Goal: Information Seeking & Learning: Learn about a topic

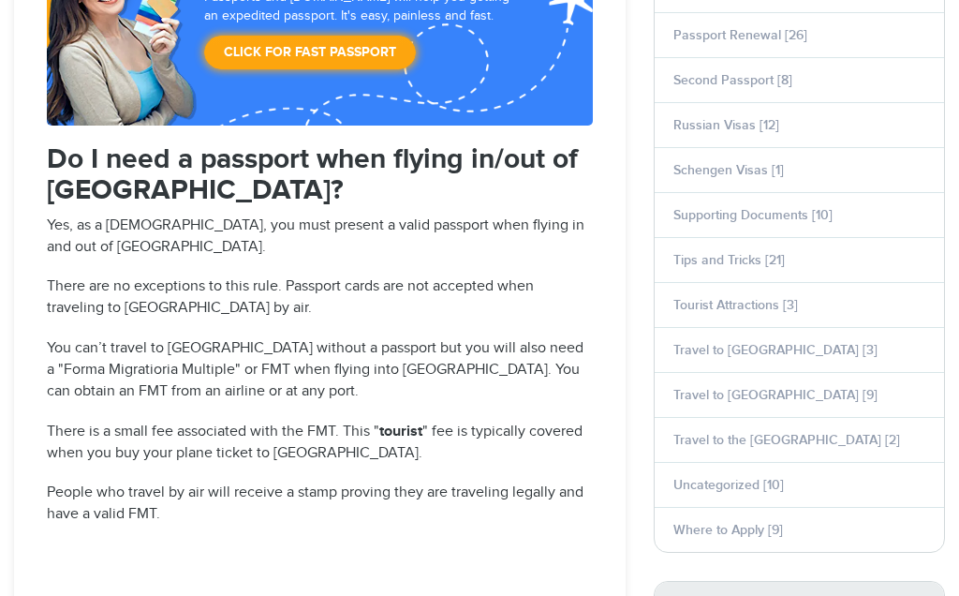
scroll to position [1153, 0]
select select "**********"
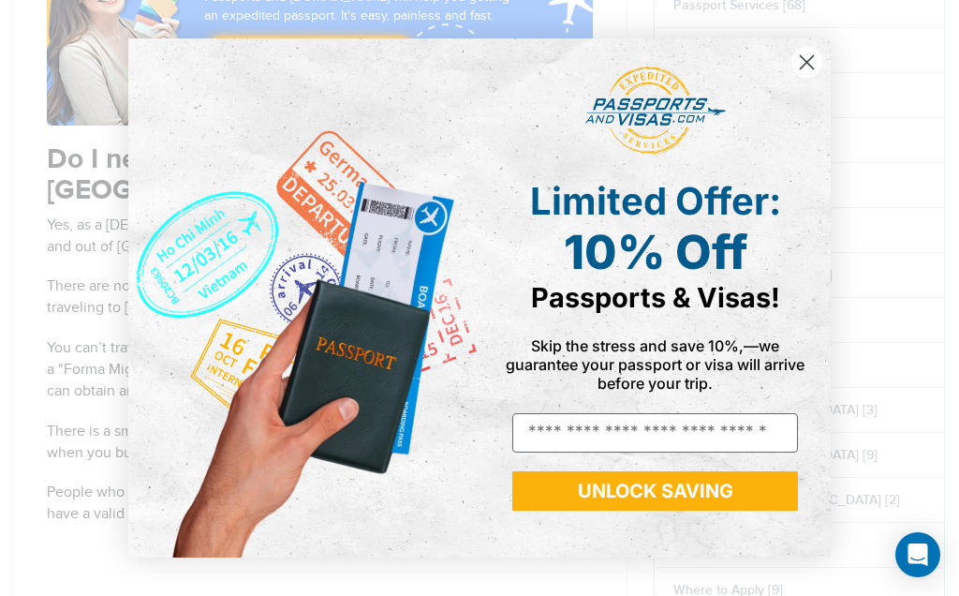
click at [823, 49] on icon "Close dialog" at bounding box center [807, 62] width 33 height 33
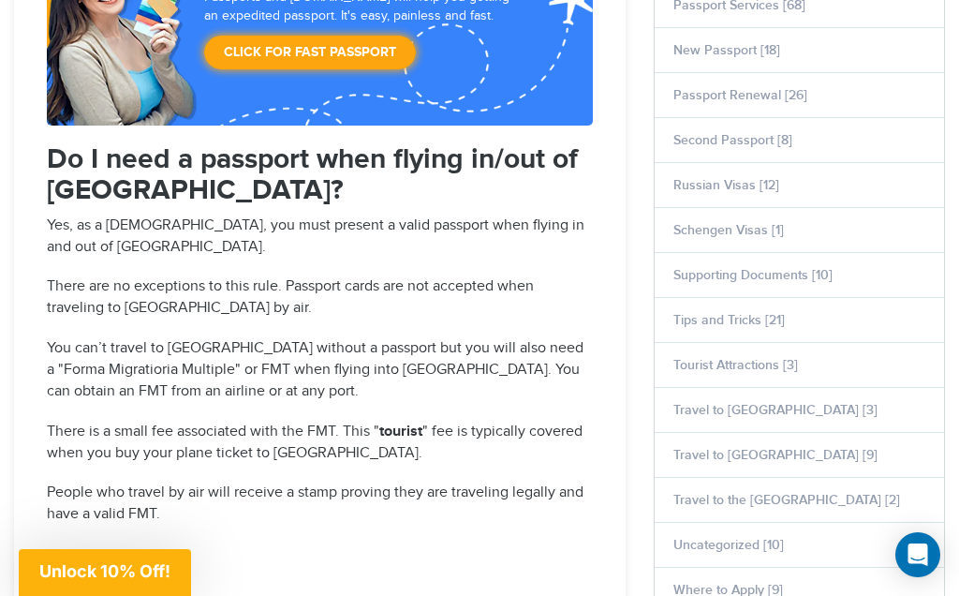
click at [815, 87] on li "Passport Renewal [26]" at bounding box center [799, 94] width 289 height 45
click at [796, 98] on link "Passport Renewal [26]" at bounding box center [741, 95] width 134 height 16
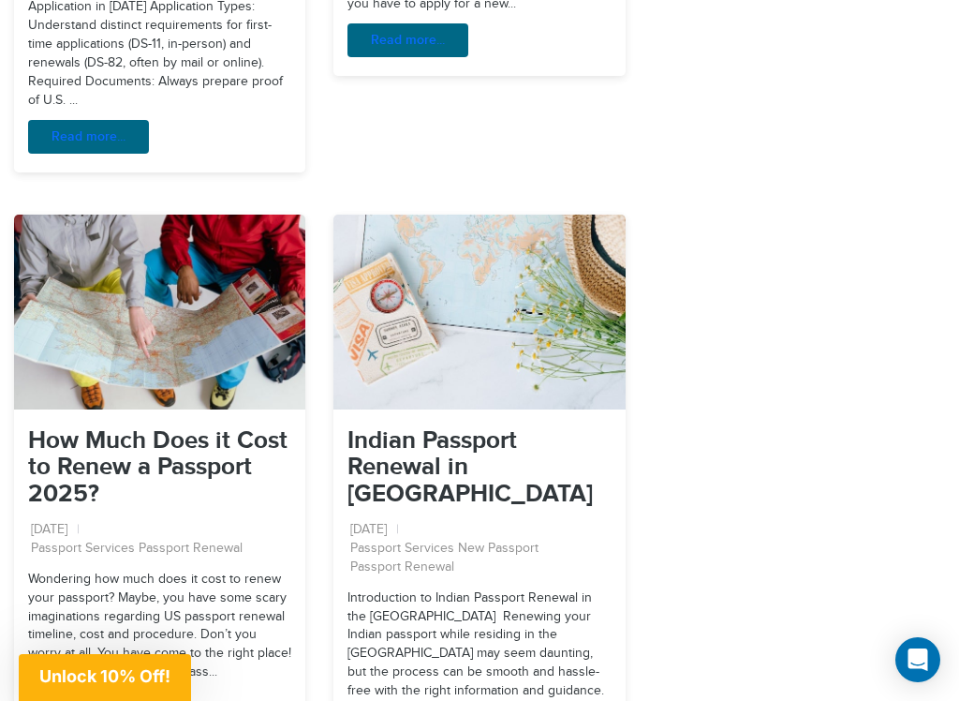
scroll to position [3384, 0]
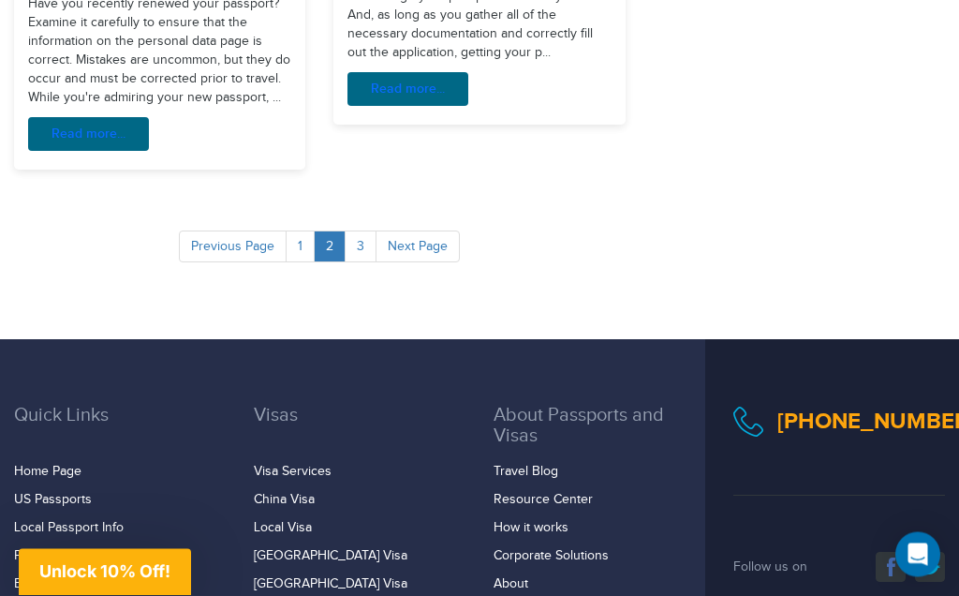
scroll to position [2799, 0]
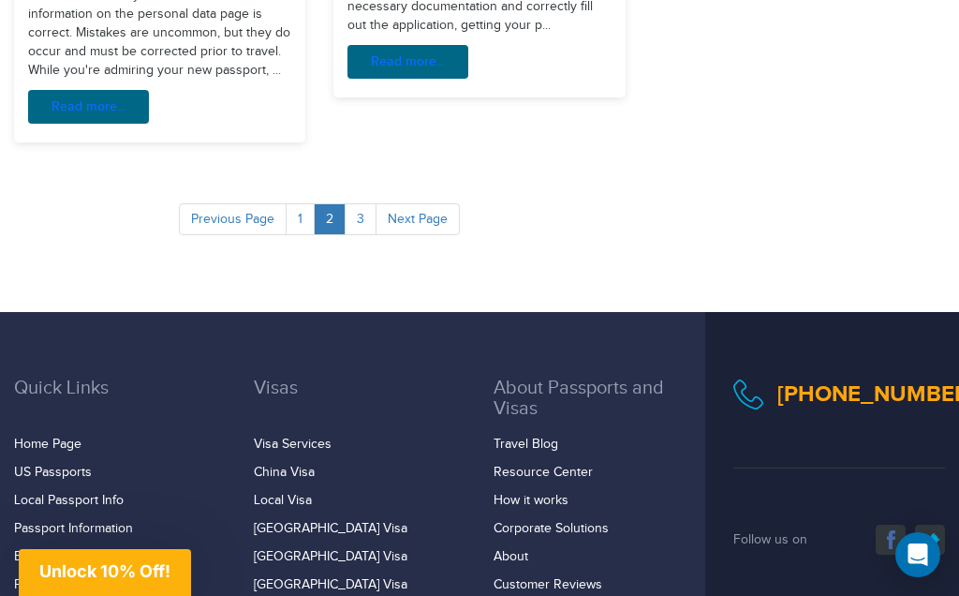
click at [366, 203] on link "3" at bounding box center [361, 219] width 32 height 32
click at [364, 203] on link "3" at bounding box center [361, 219] width 32 height 32
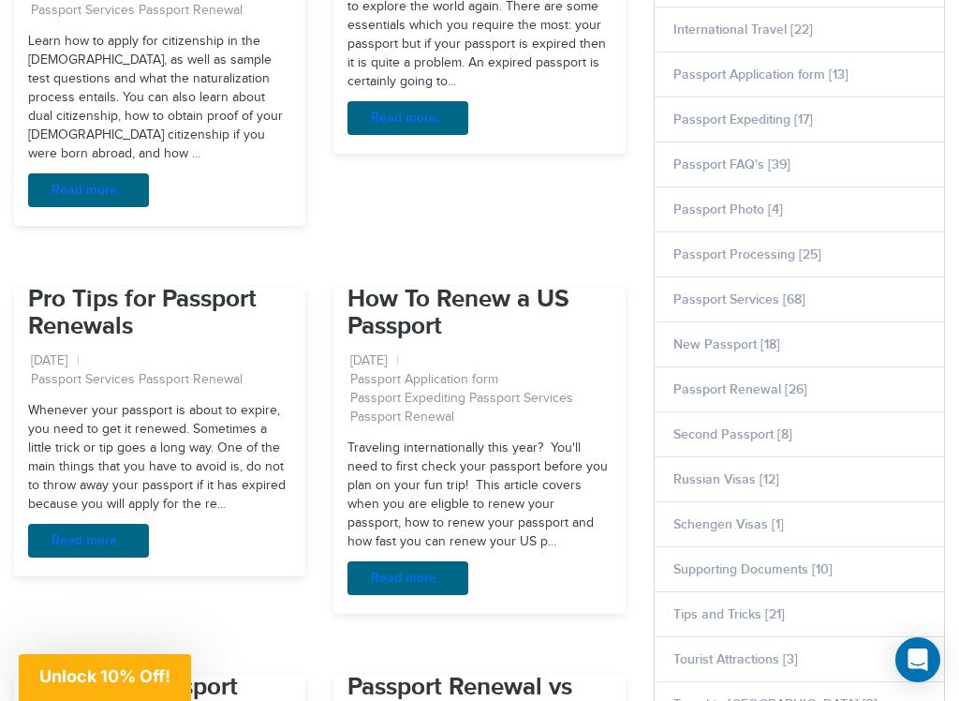
scroll to position [831, 0]
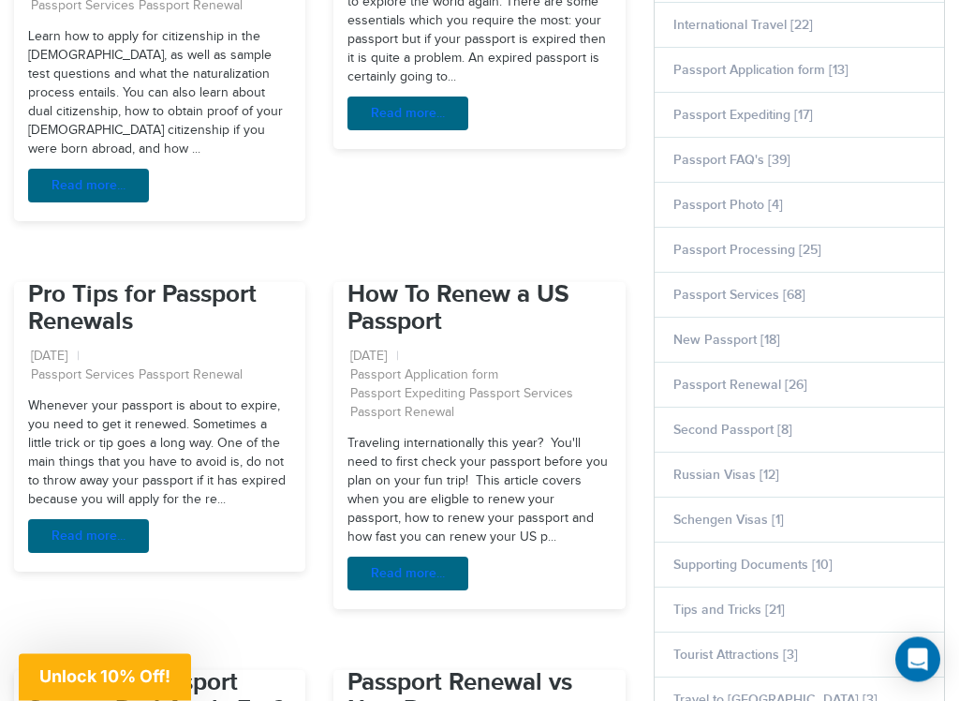
click at [217, 422] on div "Whenever your passport is about to expire, you need to get it renewed. Sometime…" at bounding box center [159, 485] width 291 height 174
click at [202, 424] on div "Whenever your passport is about to expire, you need to get it renewed. Sometime…" at bounding box center [159, 485] width 291 height 174
click at [126, 520] on link "Read more..." at bounding box center [88, 537] width 121 height 34
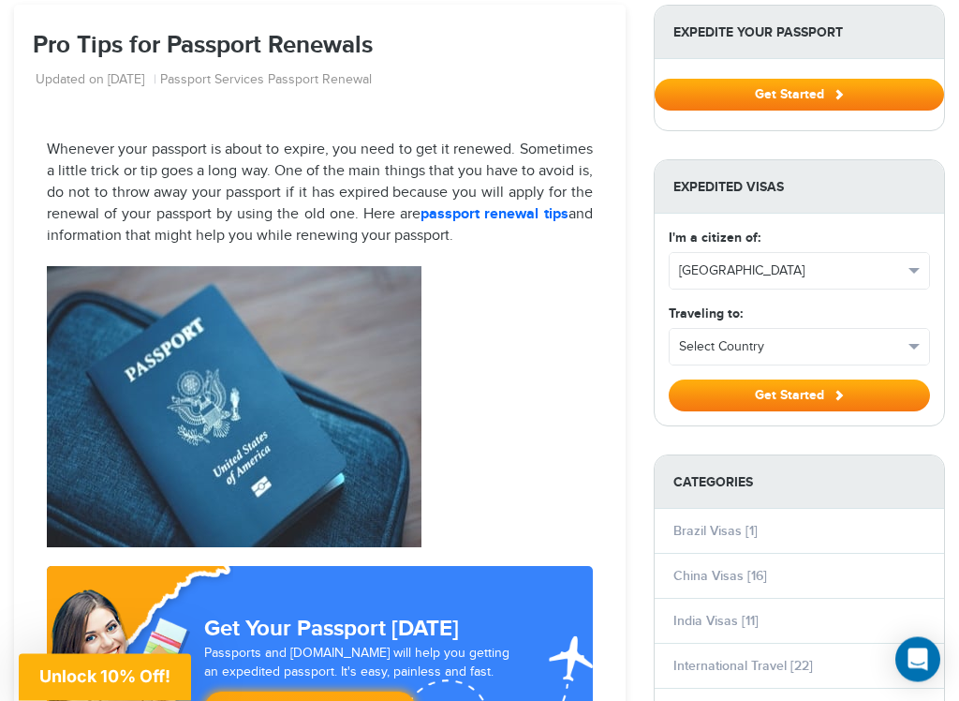
scroll to position [224, 0]
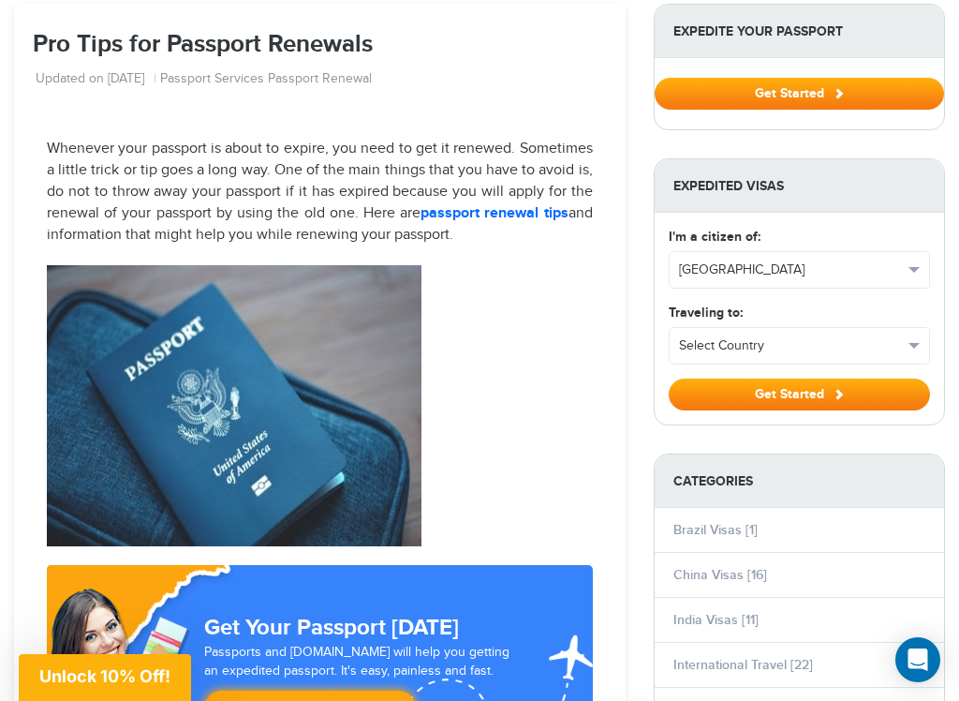
click at [875, 270] on span "[GEOGRAPHIC_DATA]" at bounding box center [791, 269] width 224 height 19
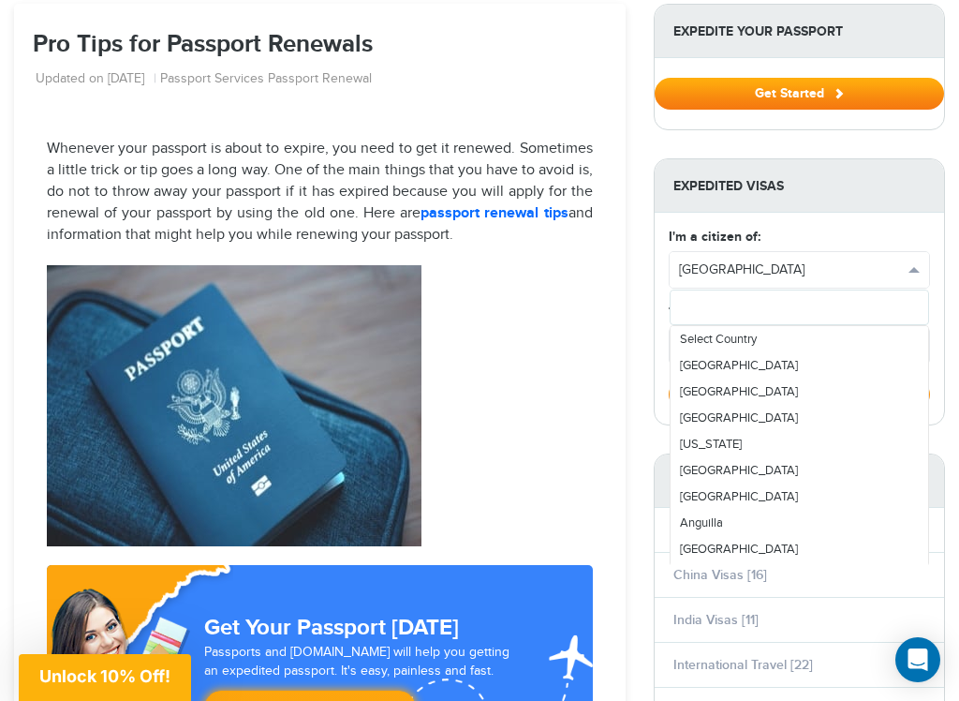
click at [753, 267] on div at bounding box center [479, 350] width 959 height 701
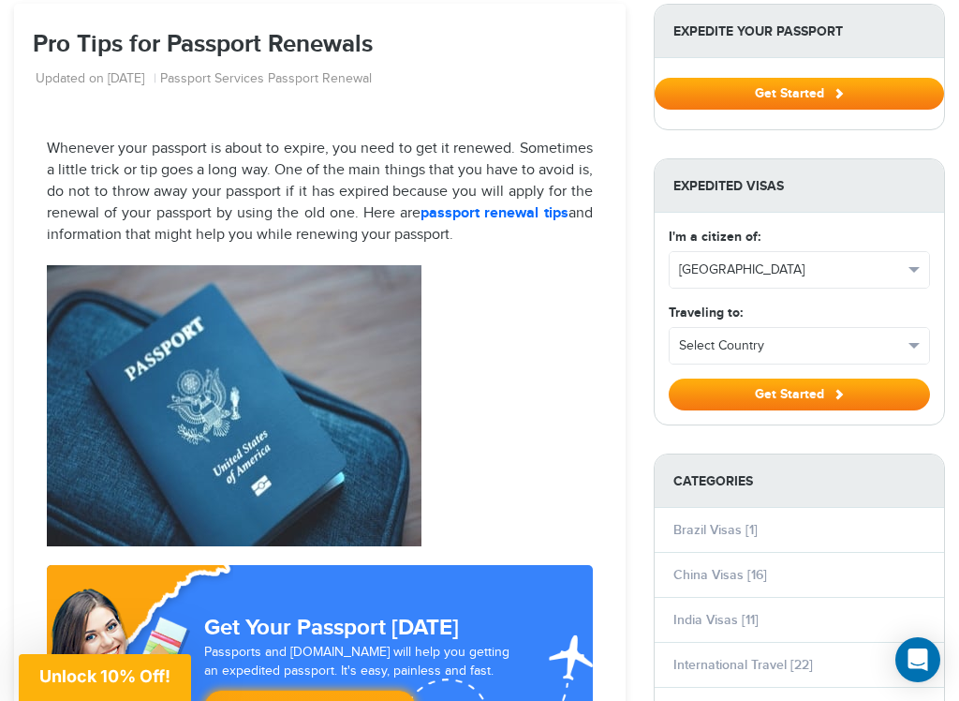
click at [924, 266] on button "[GEOGRAPHIC_DATA]" at bounding box center [800, 270] width 260 height 36
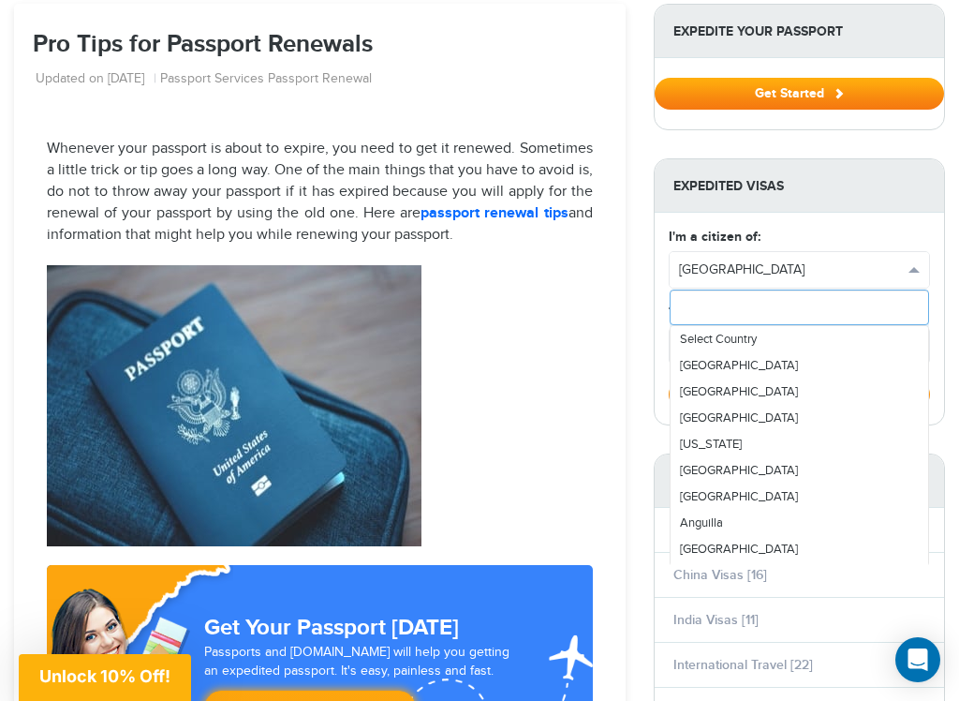
click at [839, 309] on input "text" at bounding box center [800, 307] width 260 height 36
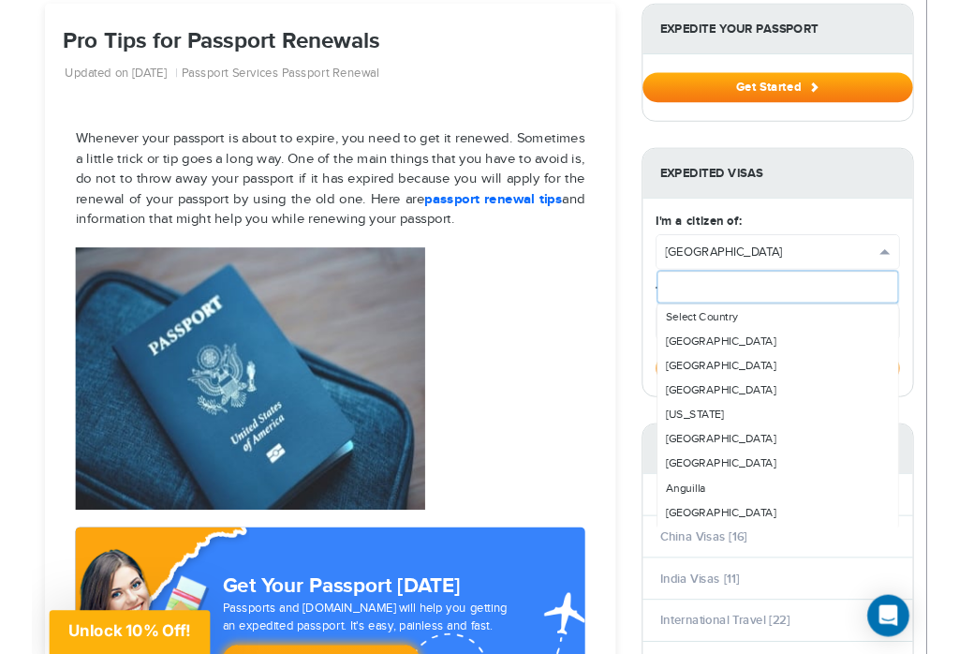
scroll to position [223, 0]
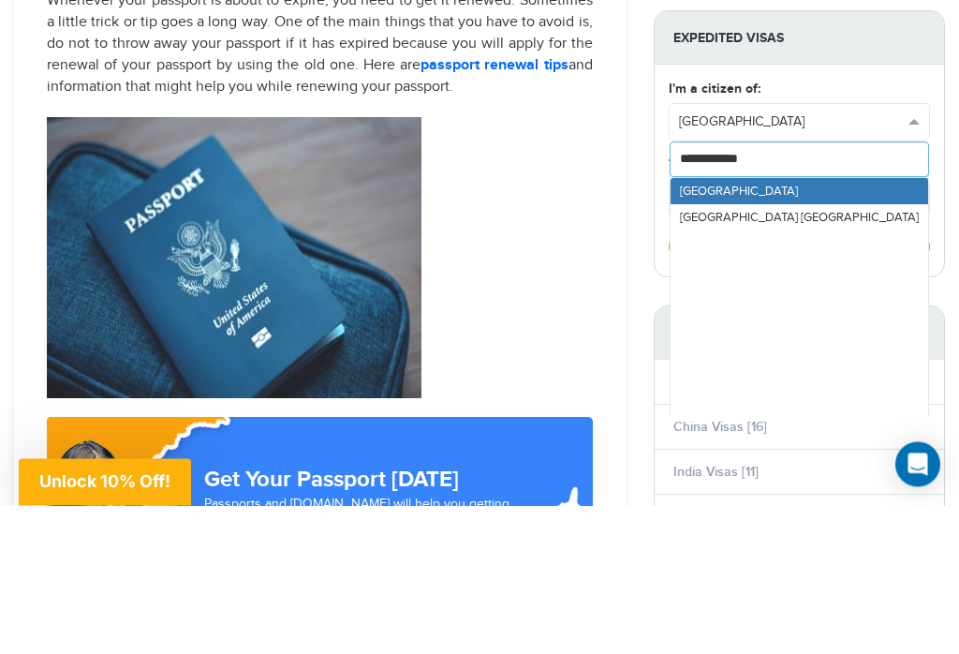
type input "**********"
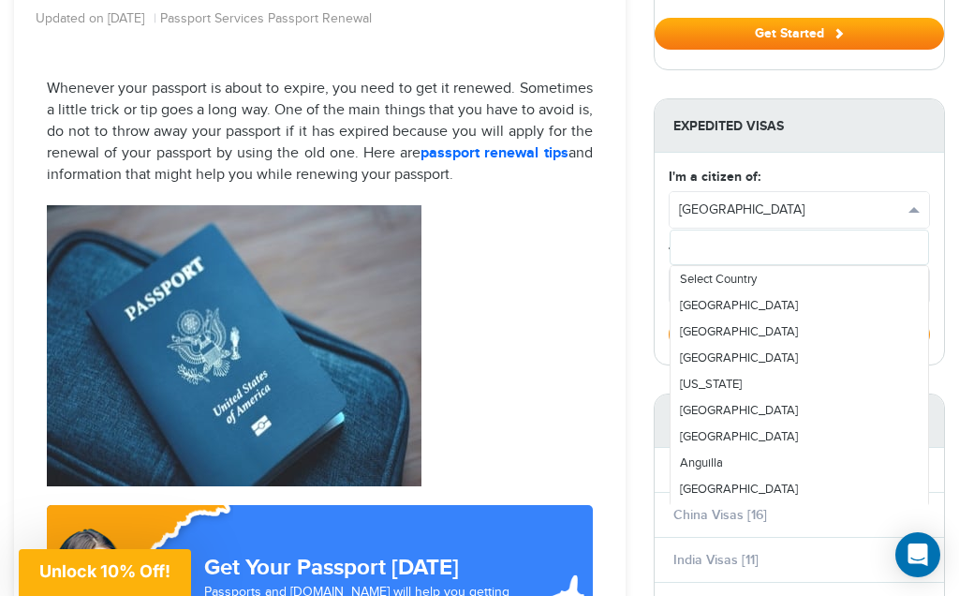
scroll to position [145, 0]
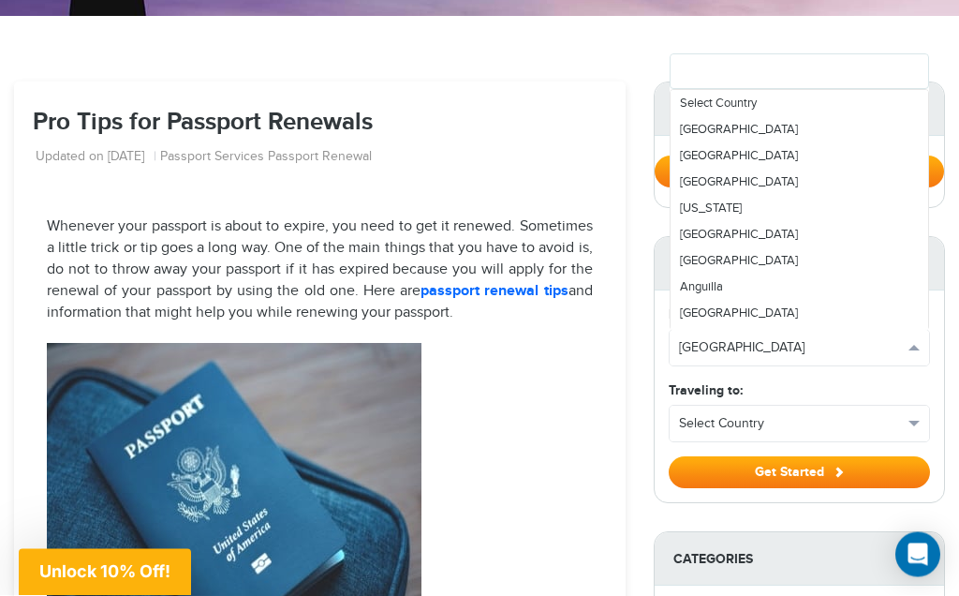
click at [838, 474] on div at bounding box center [479, 298] width 959 height 596
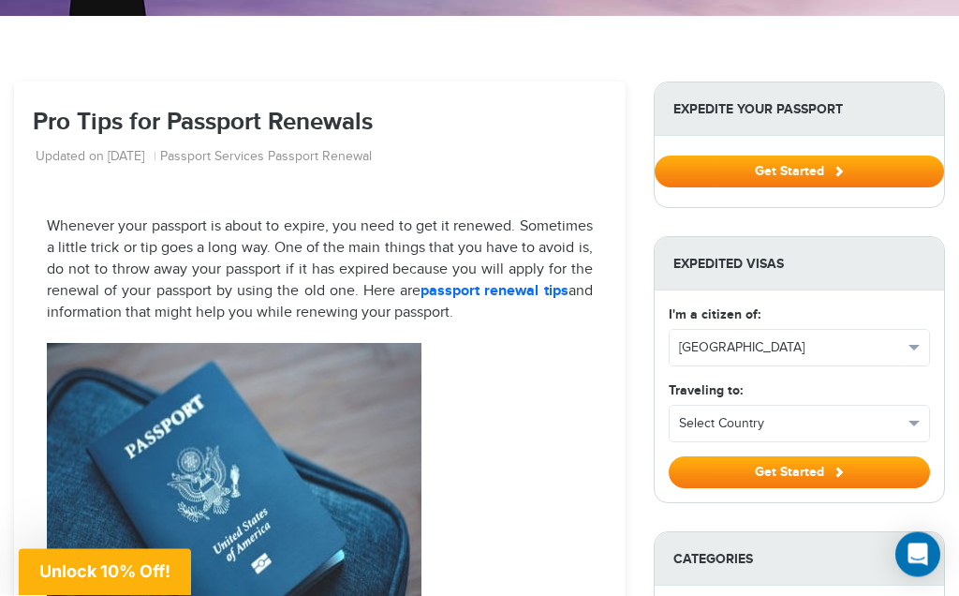
scroll to position [146, 0]
click at [860, 429] on span "Select Country" at bounding box center [791, 423] width 224 height 19
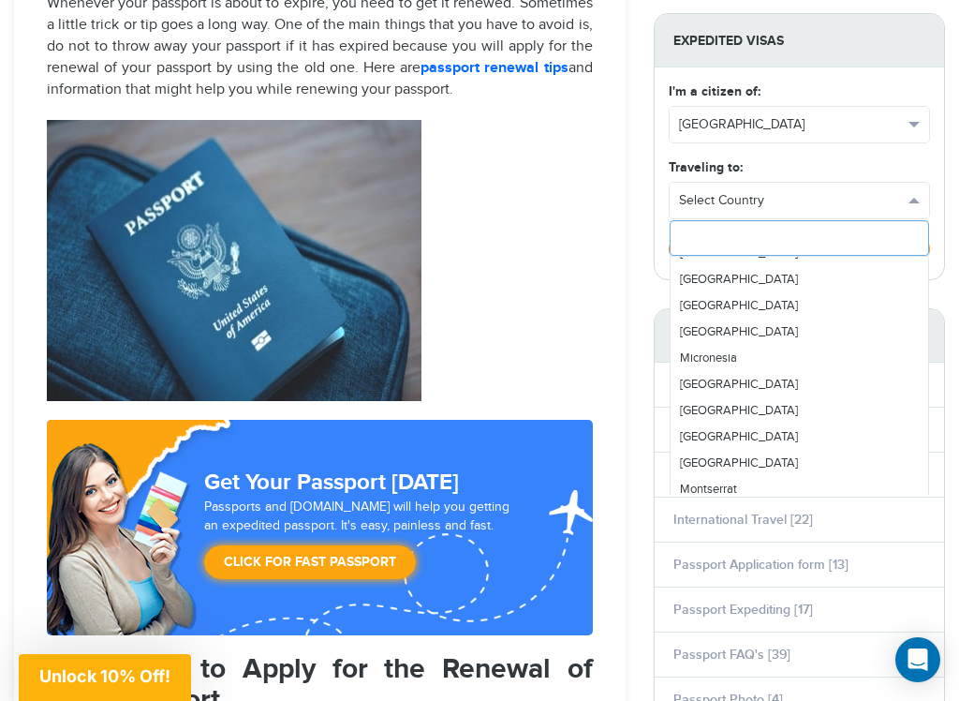
scroll to position [3664, 0]
click at [720, 335] on link "[GEOGRAPHIC_DATA]" at bounding box center [800, 331] width 258 height 26
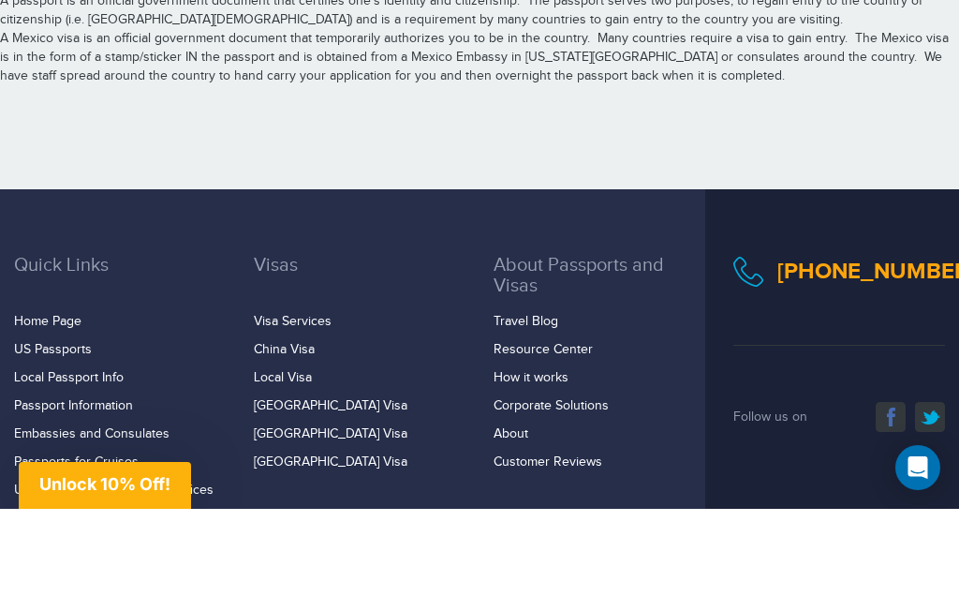
scroll to position [3361, 0]
